Goal: Find specific page/section: Find specific page/section

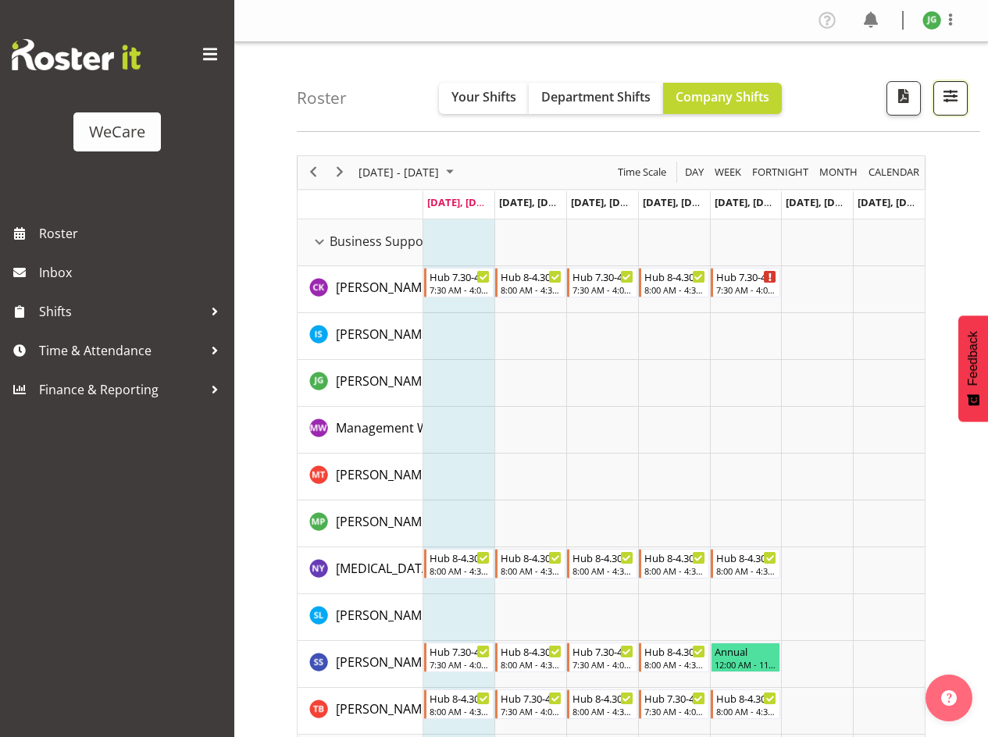
click at [943, 91] on span "button" at bounding box center [950, 96] width 20 height 20
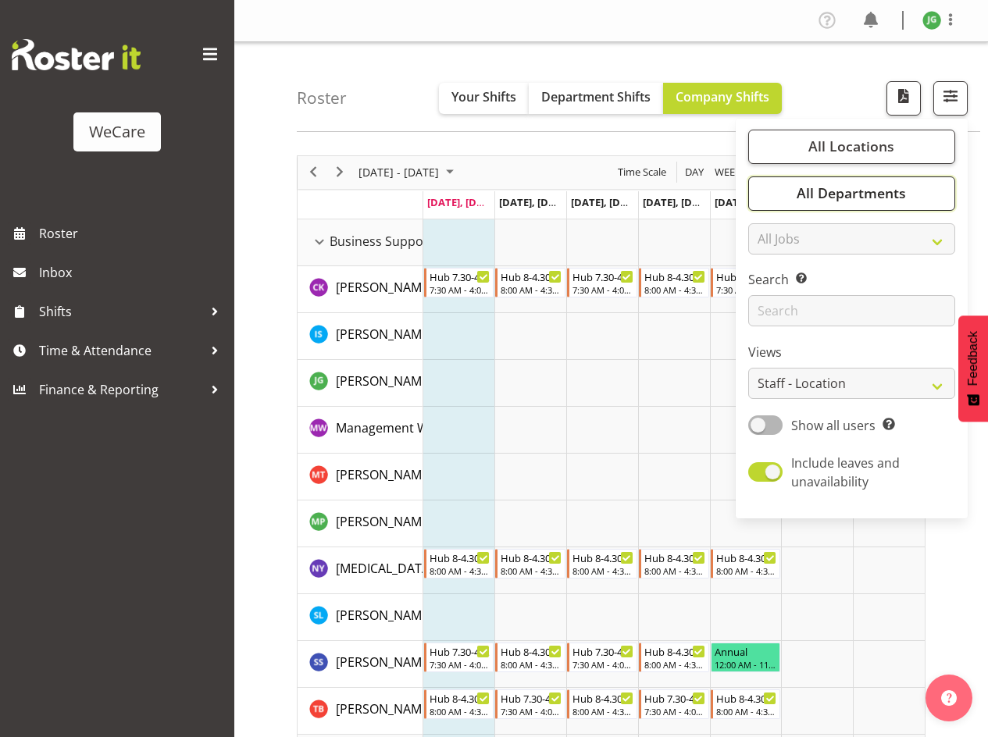
click at [853, 201] on span "All Departments" at bounding box center [851, 193] width 109 height 19
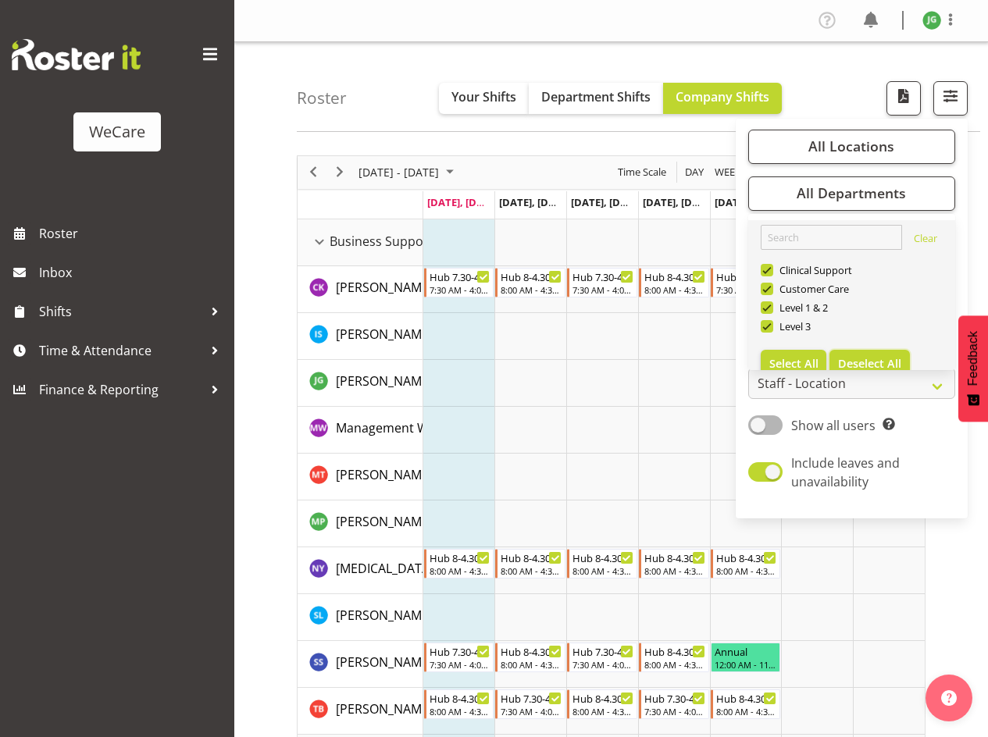
click at [880, 361] on span "Deselect All" at bounding box center [869, 363] width 63 height 15
checkbox input "false"
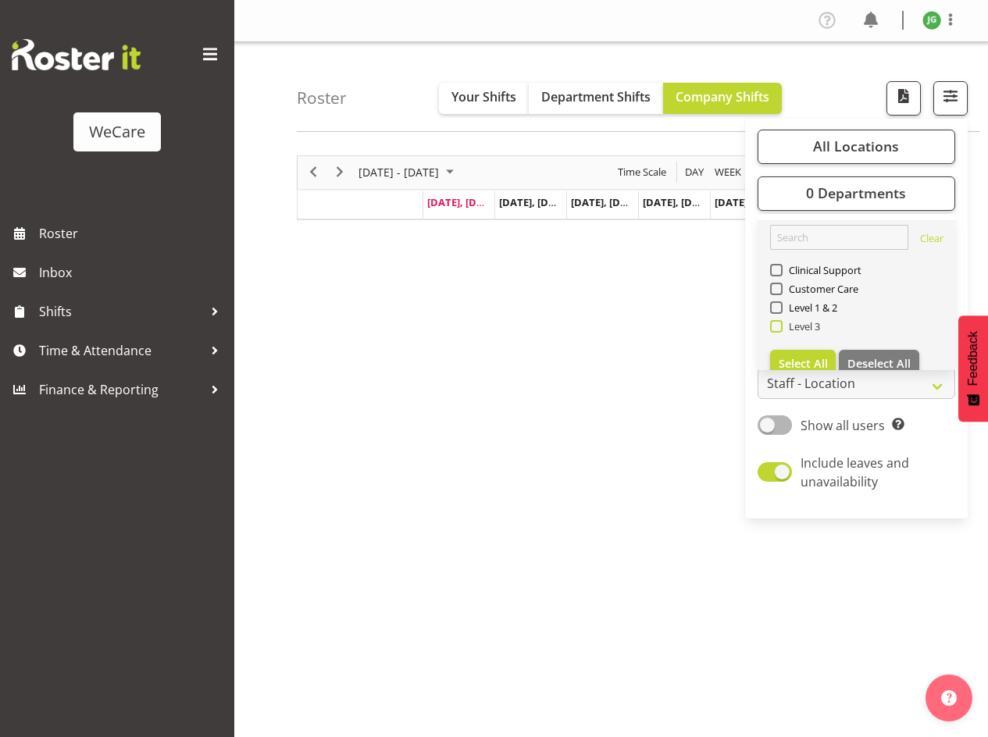
click at [777, 329] on span at bounding box center [776, 326] width 12 height 12
click at [777, 329] on input "Level 3" at bounding box center [775, 326] width 10 height 10
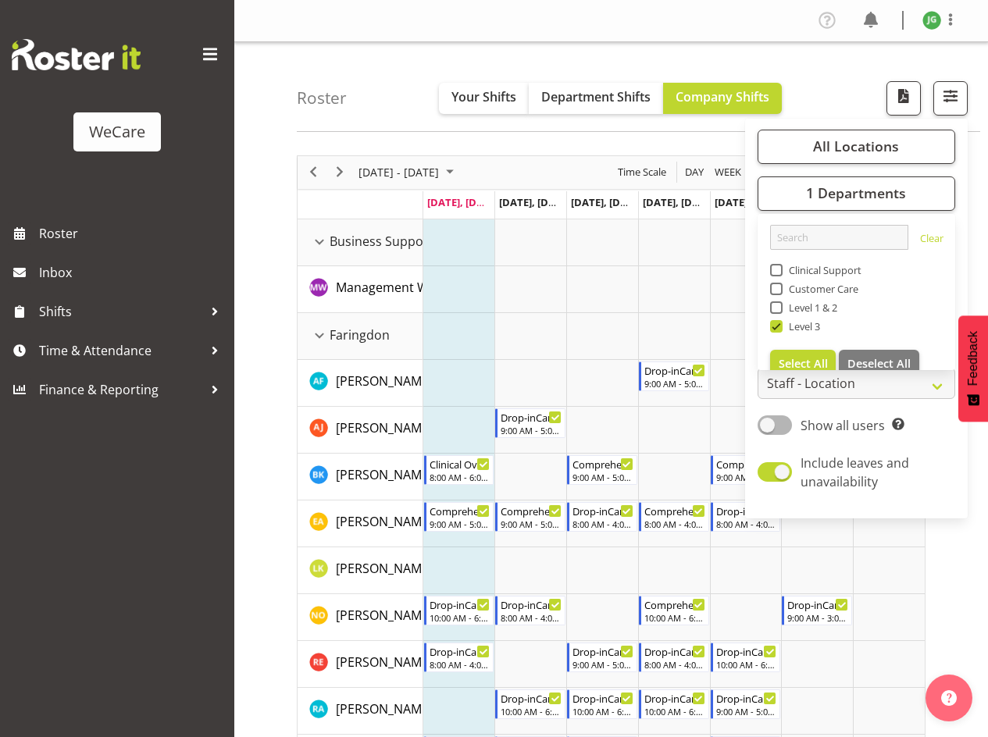
click at [204, 46] on span at bounding box center [210, 54] width 25 height 25
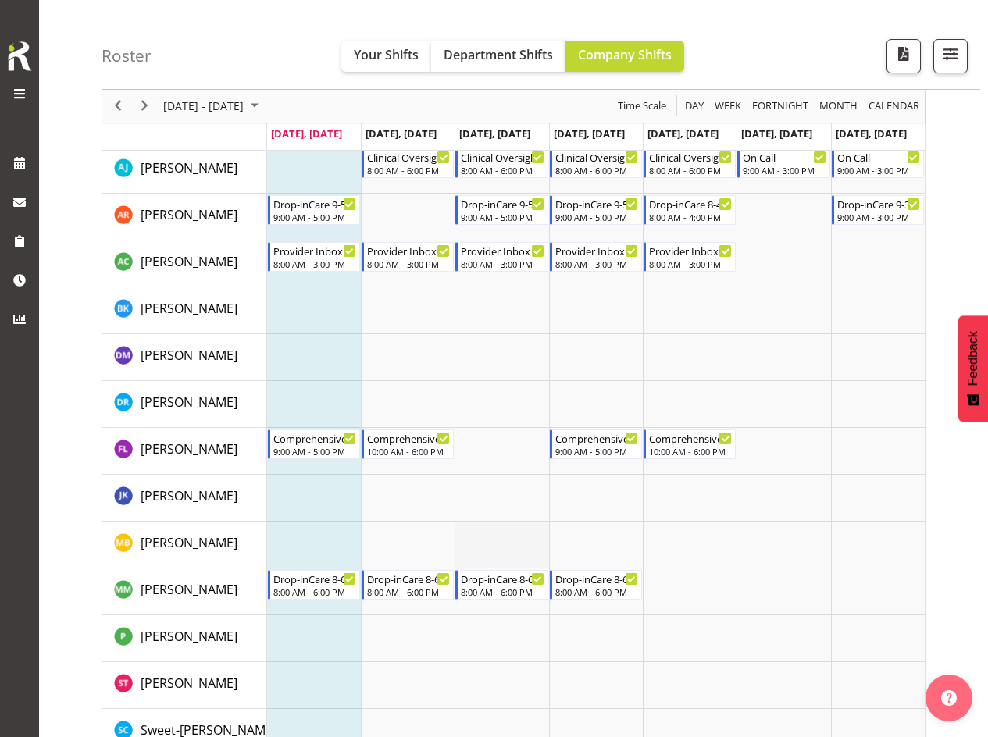
scroll to position [1791, 0]
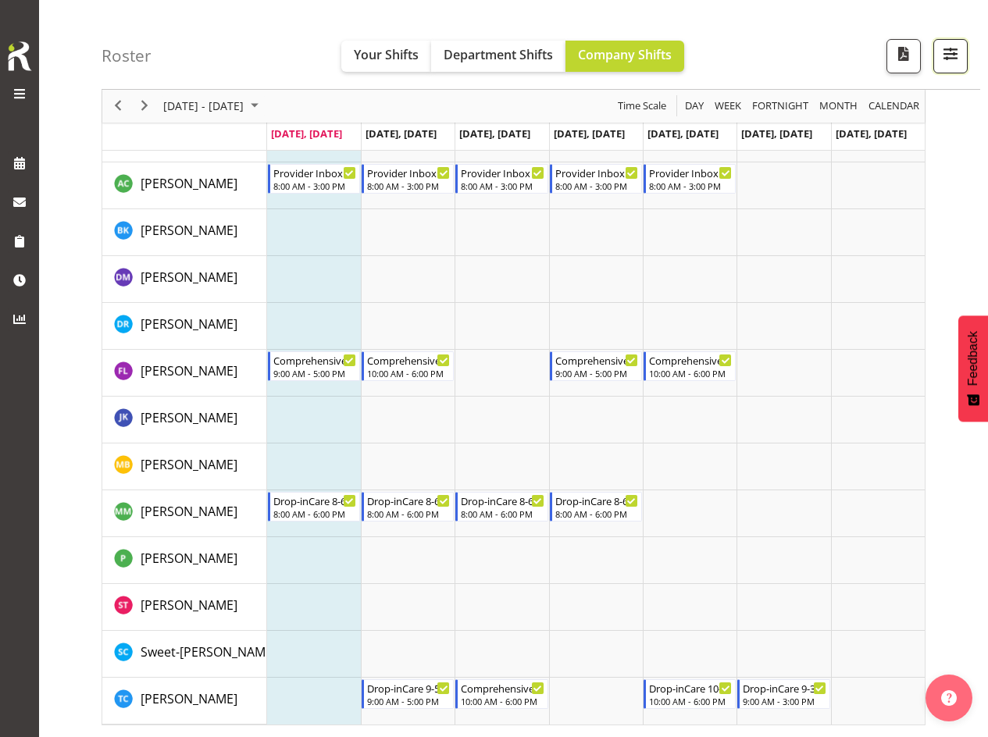
click at [951, 59] on span "button" at bounding box center [950, 54] width 20 height 20
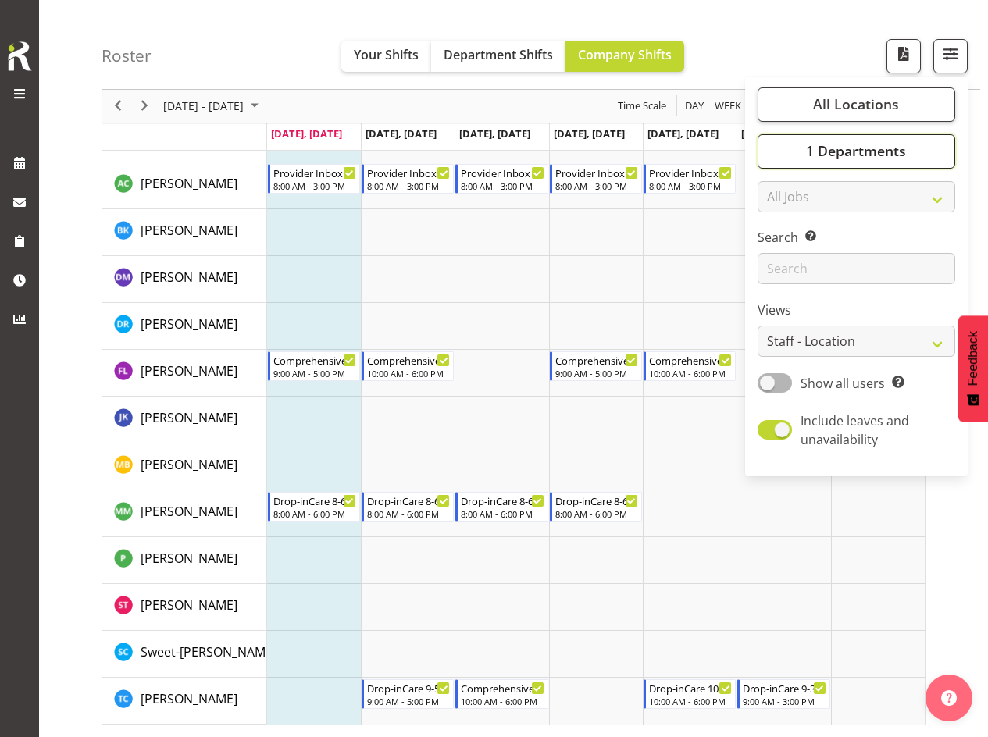
click at [872, 152] on span "1 Departments" at bounding box center [856, 151] width 100 height 19
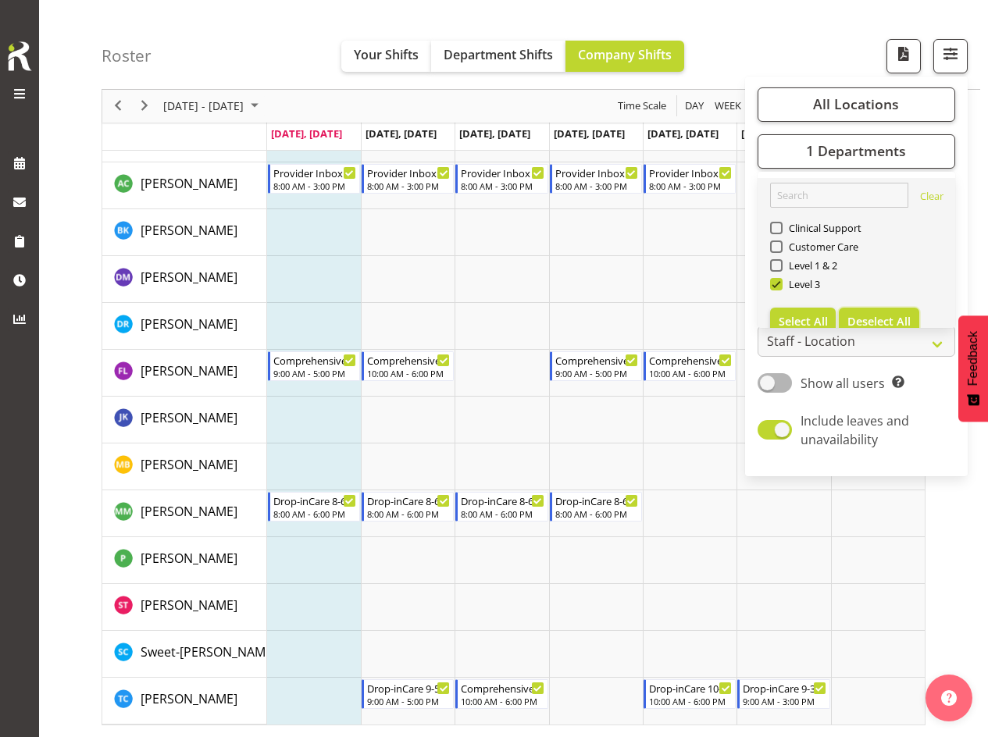
click at [860, 315] on span "Deselect All" at bounding box center [878, 321] width 63 height 15
checkbox input "false"
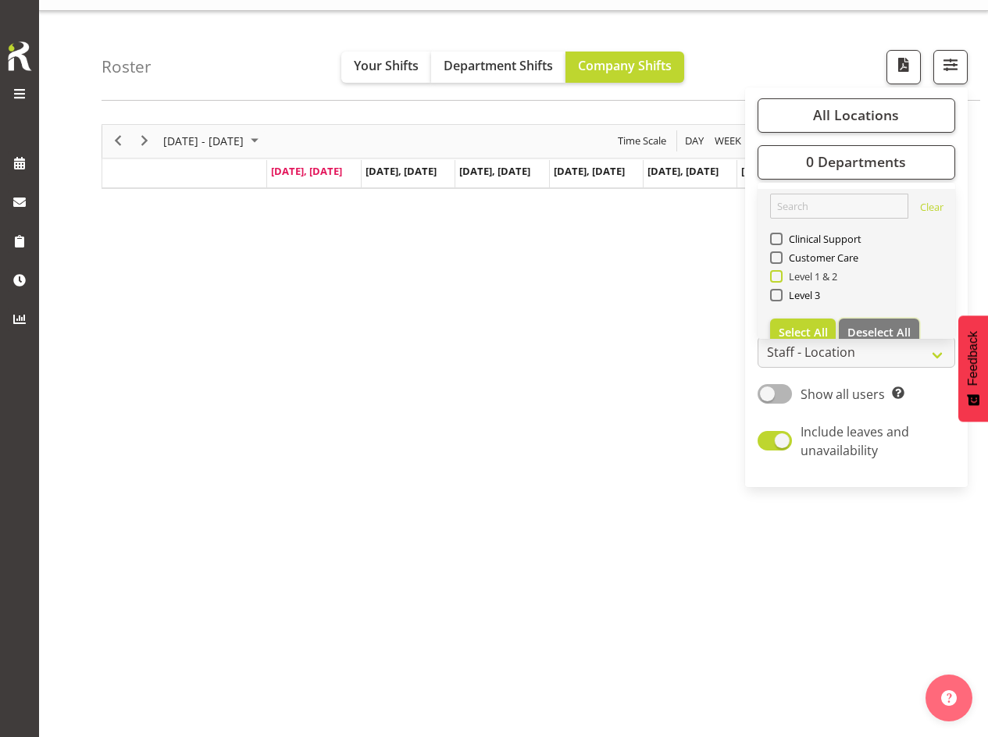
scroll to position [31, 0]
click at [775, 260] on span at bounding box center [776, 257] width 12 height 12
click at [775, 260] on input "Customer Care" at bounding box center [775, 257] width 10 height 10
checkbox input "true"
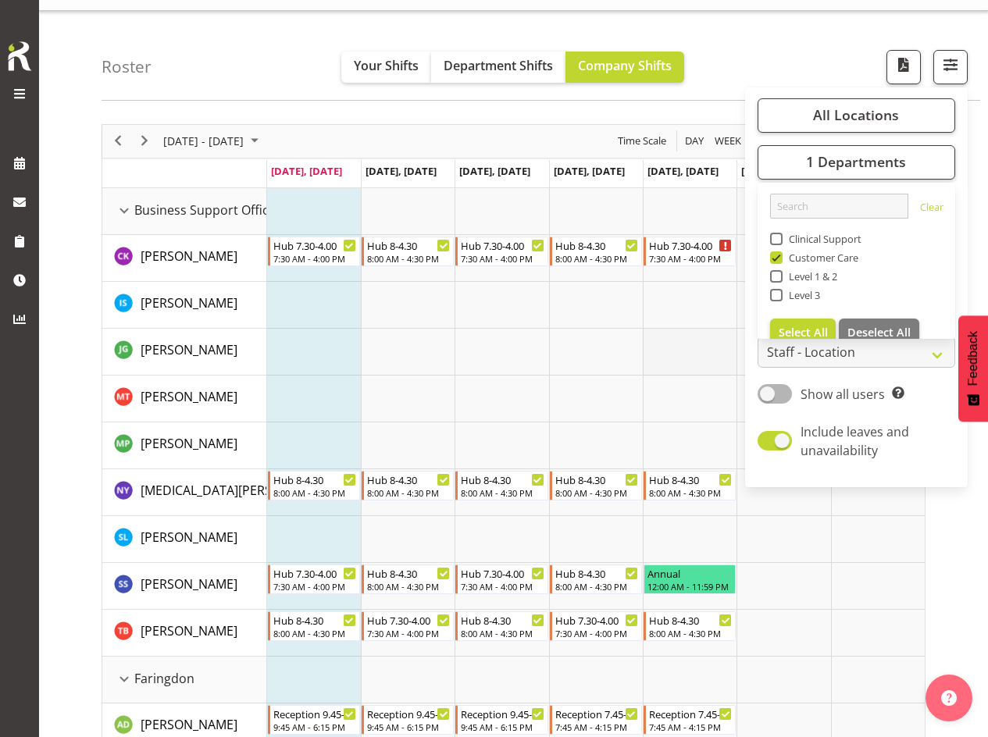
click at [658, 347] on td "Timeline Week of October 6, 2025" at bounding box center [690, 352] width 94 height 47
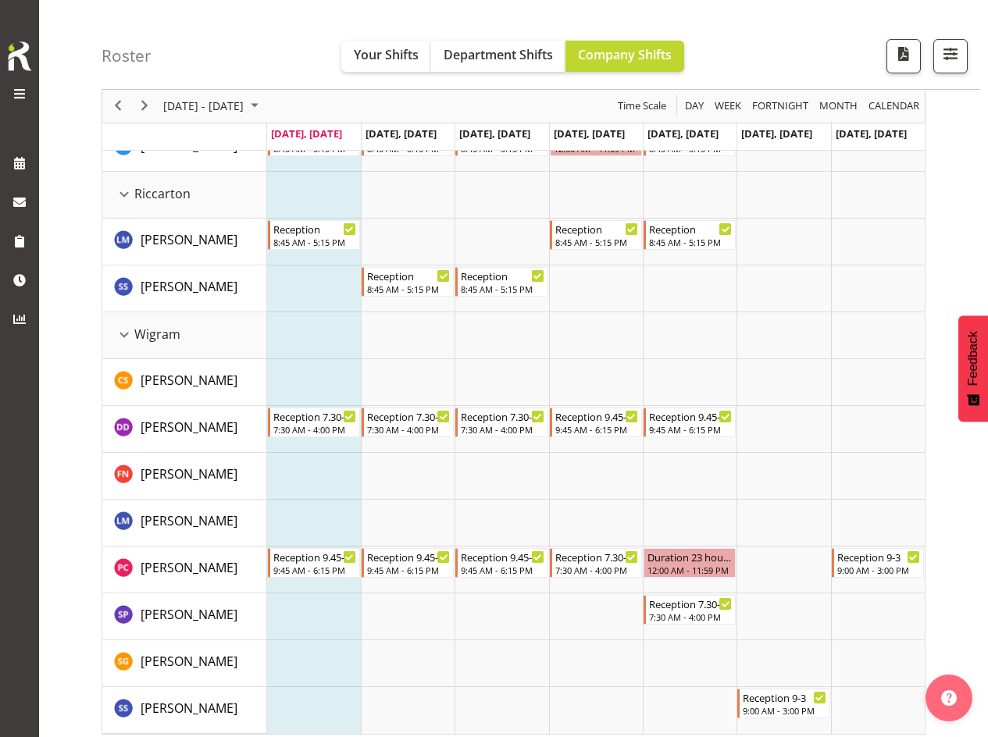
scroll to position [1369, 0]
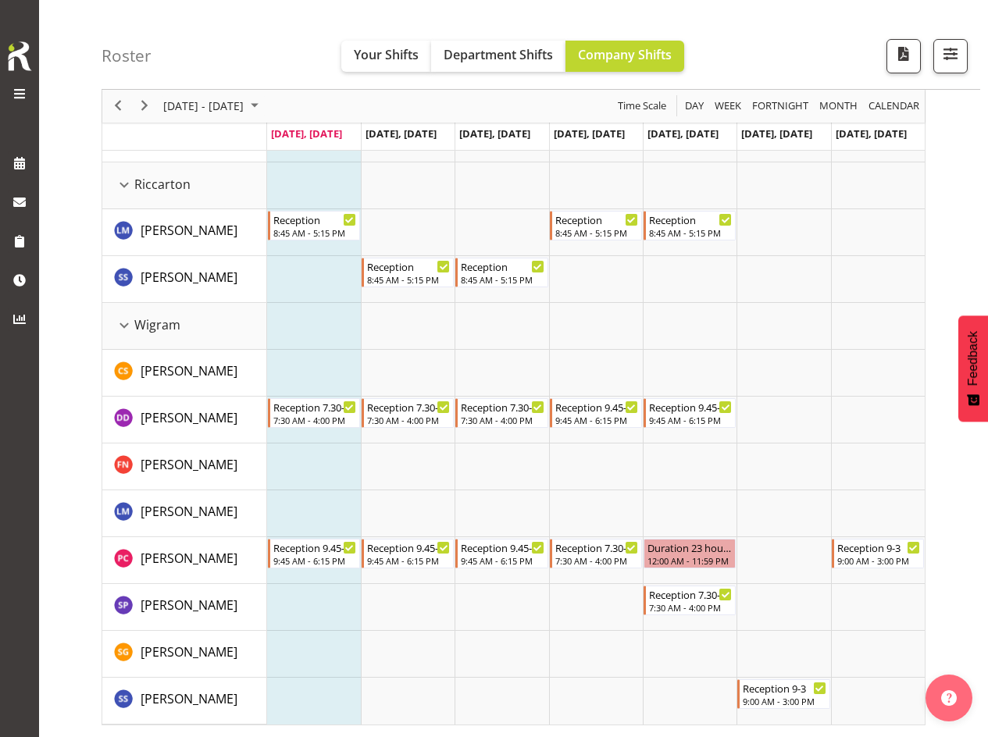
drag, startPoint x: 647, startPoint y: 24, endPoint x: 661, endPoint y: 19, distance: 15.1
click at [647, 24] on div "Roster Your Shifts Department Shifts Company Shifts All Locations Clear Busines…" at bounding box center [541, 45] width 879 height 90
